Goal: Information Seeking & Learning: Learn about a topic

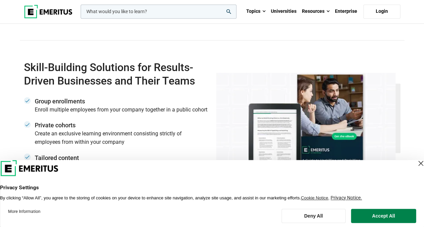
scroll to position [1962, 0]
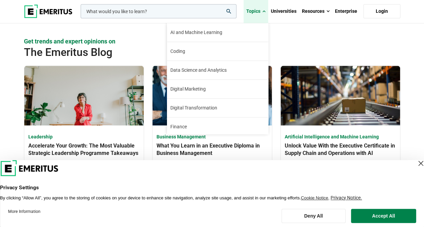
click at [257, 14] on link "Topics" at bounding box center [256, 12] width 25 height 24
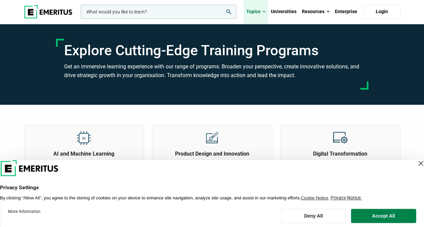
click at [263, 8] on link "Topics" at bounding box center [256, 12] width 25 height 24
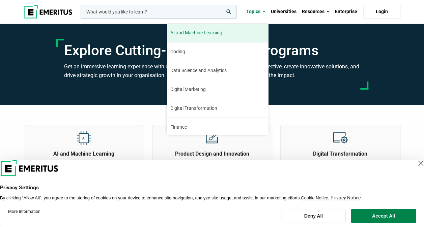
click at [217, 35] on span "AI and Machine Learning" at bounding box center [196, 32] width 52 height 7
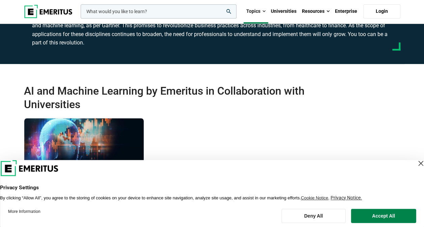
scroll to position [67, 0]
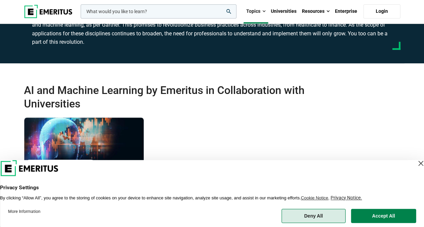
click at [306, 215] on button "Deny All" at bounding box center [313, 216] width 64 height 14
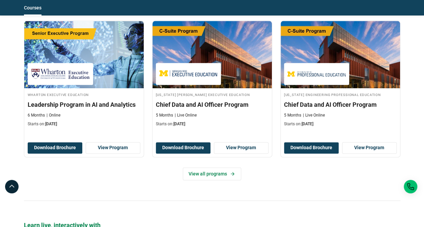
scroll to position [359, 0]
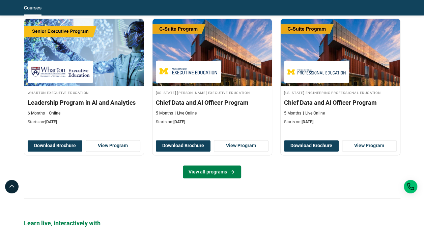
click at [219, 169] on link "View all programs" at bounding box center [212, 172] width 58 height 13
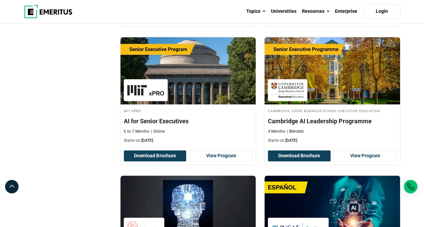
scroll to position [351, 0]
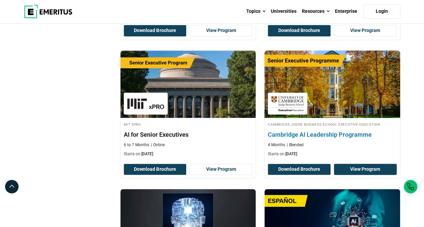
click at [348, 173] on link "View Program" at bounding box center [365, 169] width 63 height 11
